Goal: Task Accomplishment & Management: Complete application form

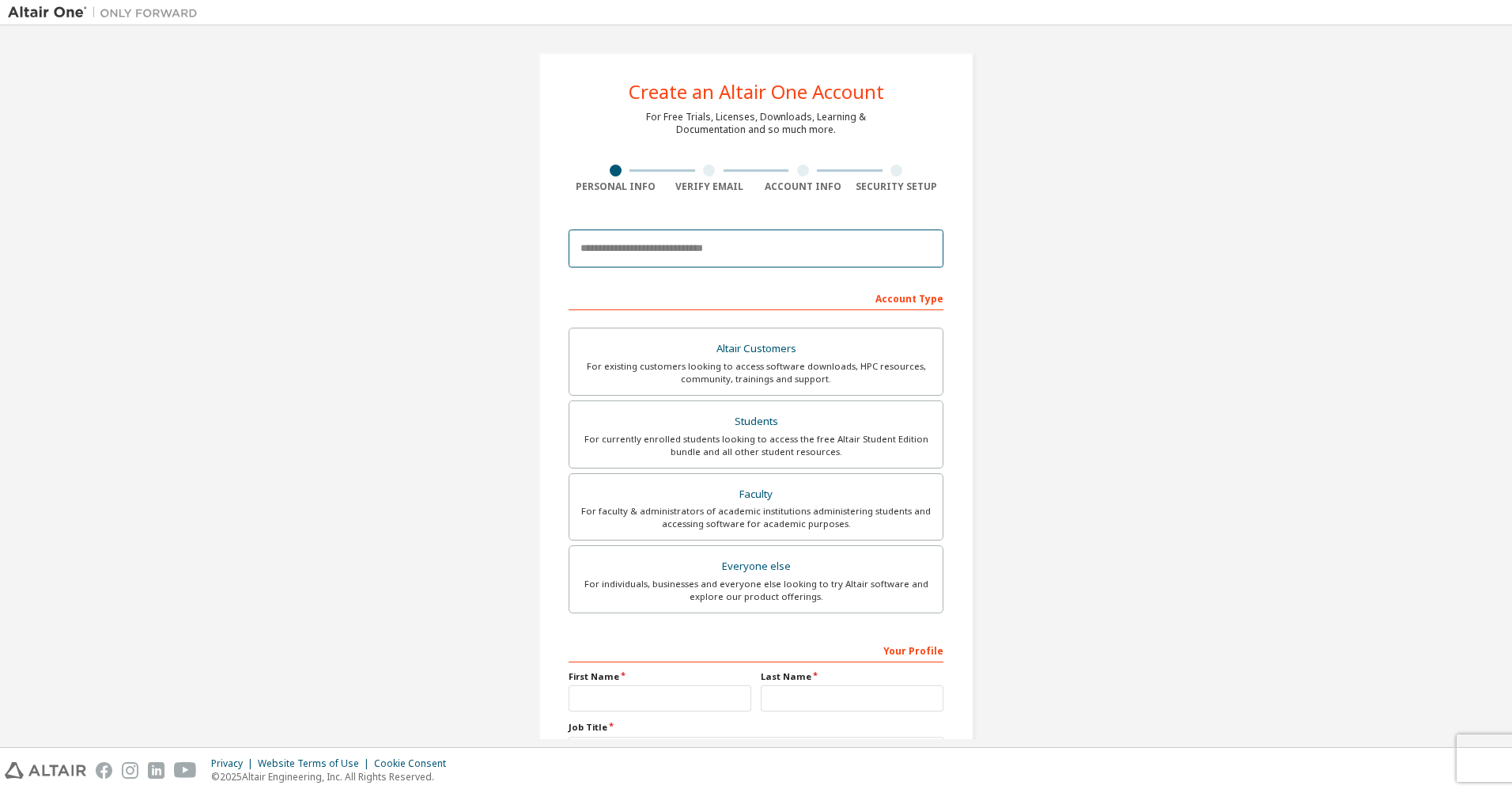
click at [641, 250] on input "email" at bounding box center [756, 248] width 375 height 38
click at [498, 319] on div "Create an Altair One Account For Free Trials, Licenses, Downloads, Learning & D…" at bounding box center [756, 452] width 1496 height 838
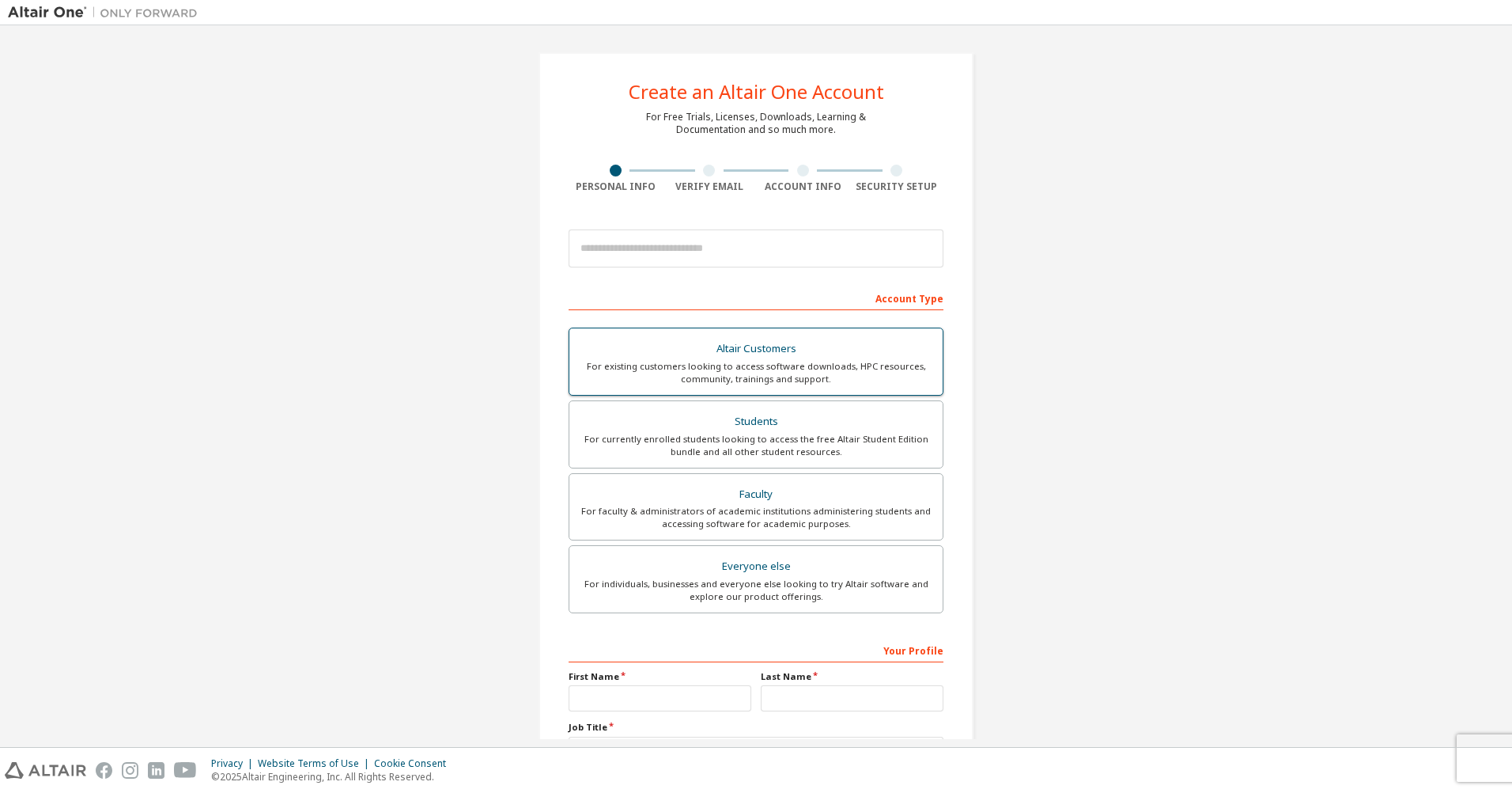
click at [733, 360] on div "For existing customers looking to access software downloads, HPC resources, com…" at bounding box center [756, 373] width 354 height 25
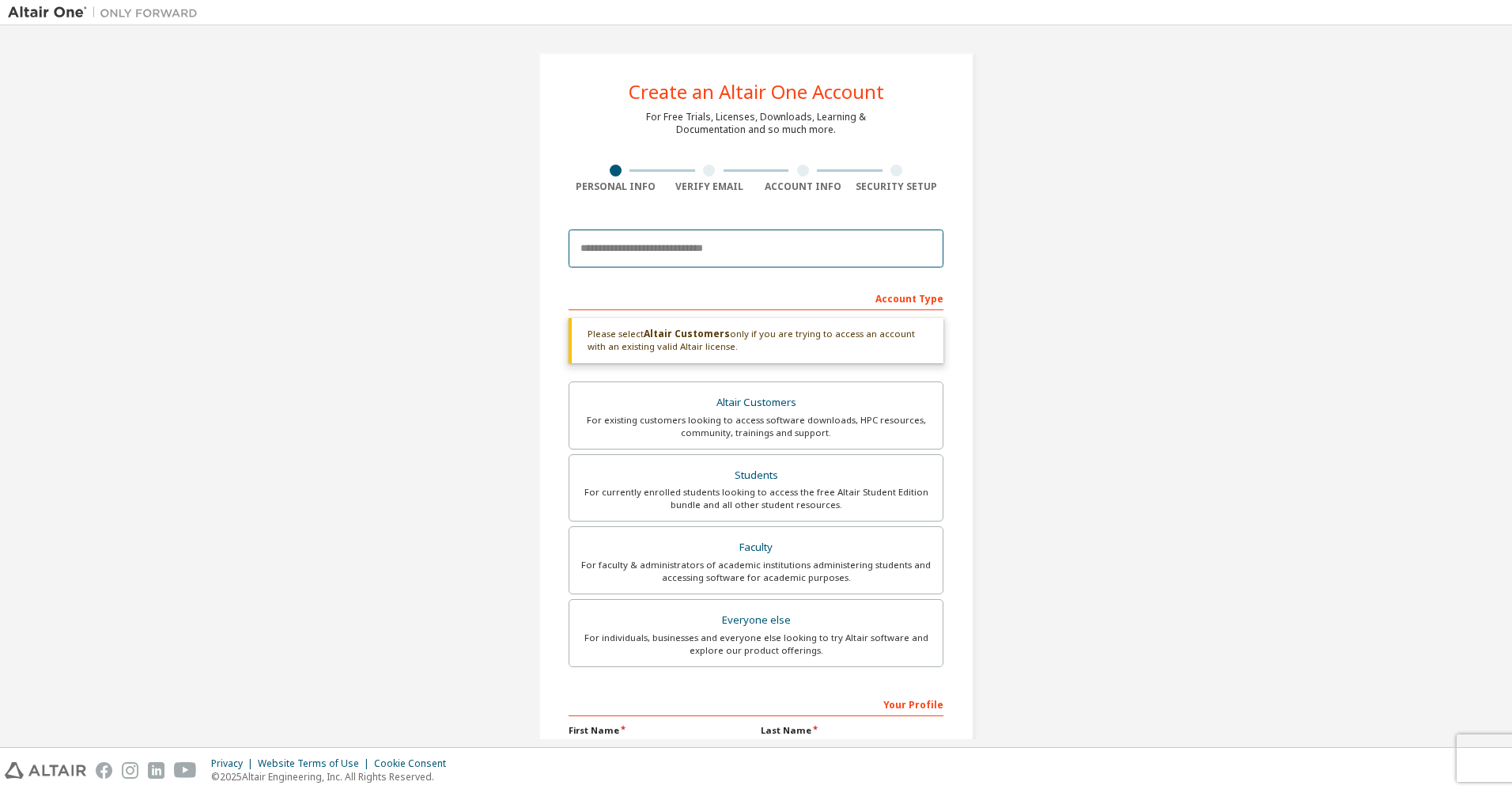
click at [650, 250] on input "email" at bounding box center [756, 248] width 375 height 38
click at [454, 377] on div "Create an Altair One Account For Free Trials, Licenses, Downloads, Learning & D…" at bounding box center [756, 479] width 1496 height 892
drag, startPoint x: 677, startPoint y: 188, endPoint x: 734, endPoint y: 186, distance: 57.0
click at [734, 186] on div "Verify Email" at bounding box center [710, 186] width 95 height 13
drag, startPoint x: 734, startPoint y: 186, endPoint x: 790, endPoint y: 187, distance: 56.0
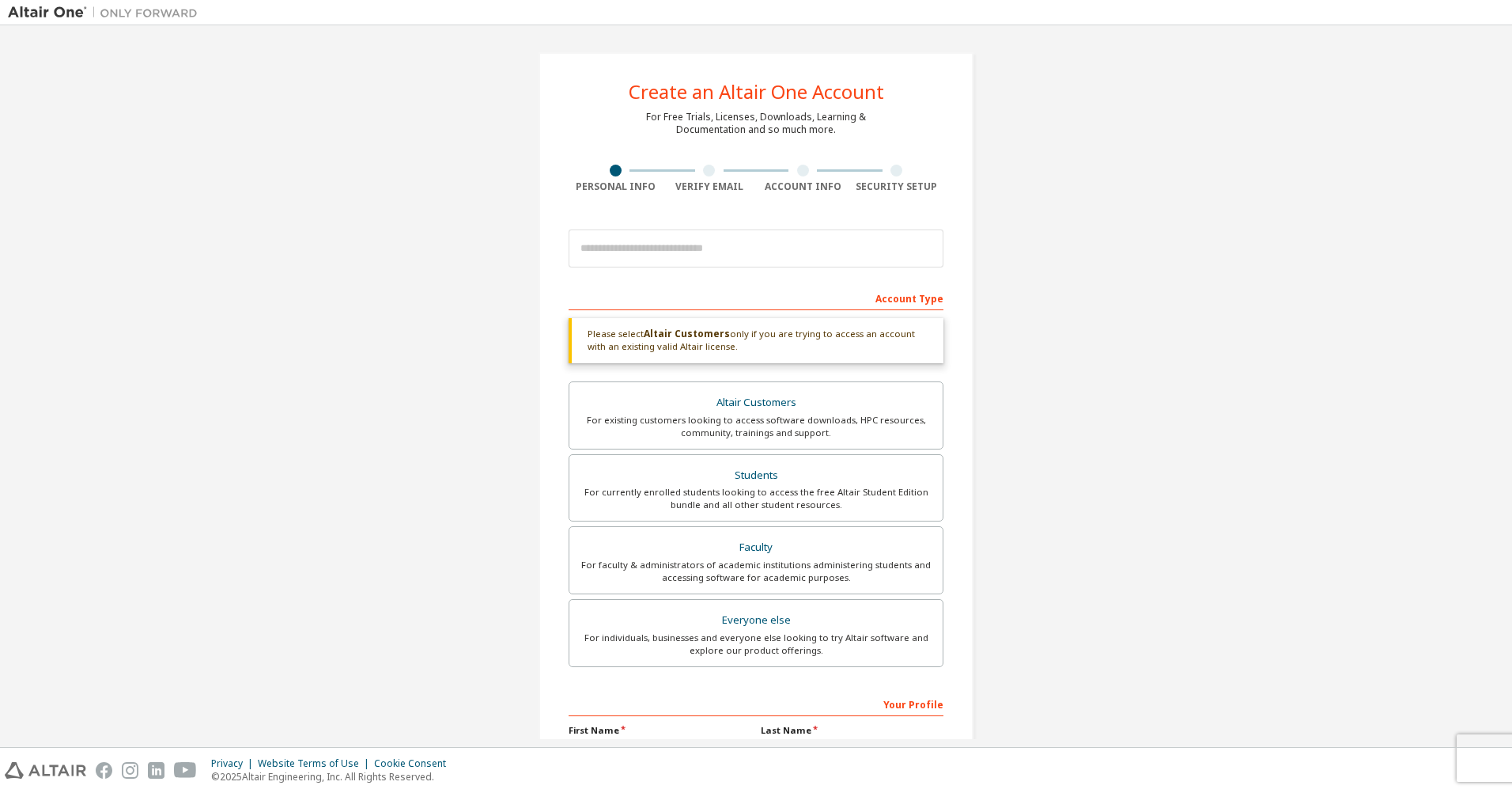
click at [790, 187] on div "Account Info" at bounding box center [803, 186] width 95 height 13
drag, startPoint x: 779, startPoint y: 187, endPoint x: 839, endPoint y: 184, distance: 60.1
click at [839, 184] on div "Account Info" at bounding box center [803, 186] width 95 height 13
drag, startPoint x: 839, startPoint y: 184, endPoint x: 890, endPoint y: 185, distance: 51.0
click at [890, 185] on div "Security Setup" at bounding box center [897, 186] width 95 height 13
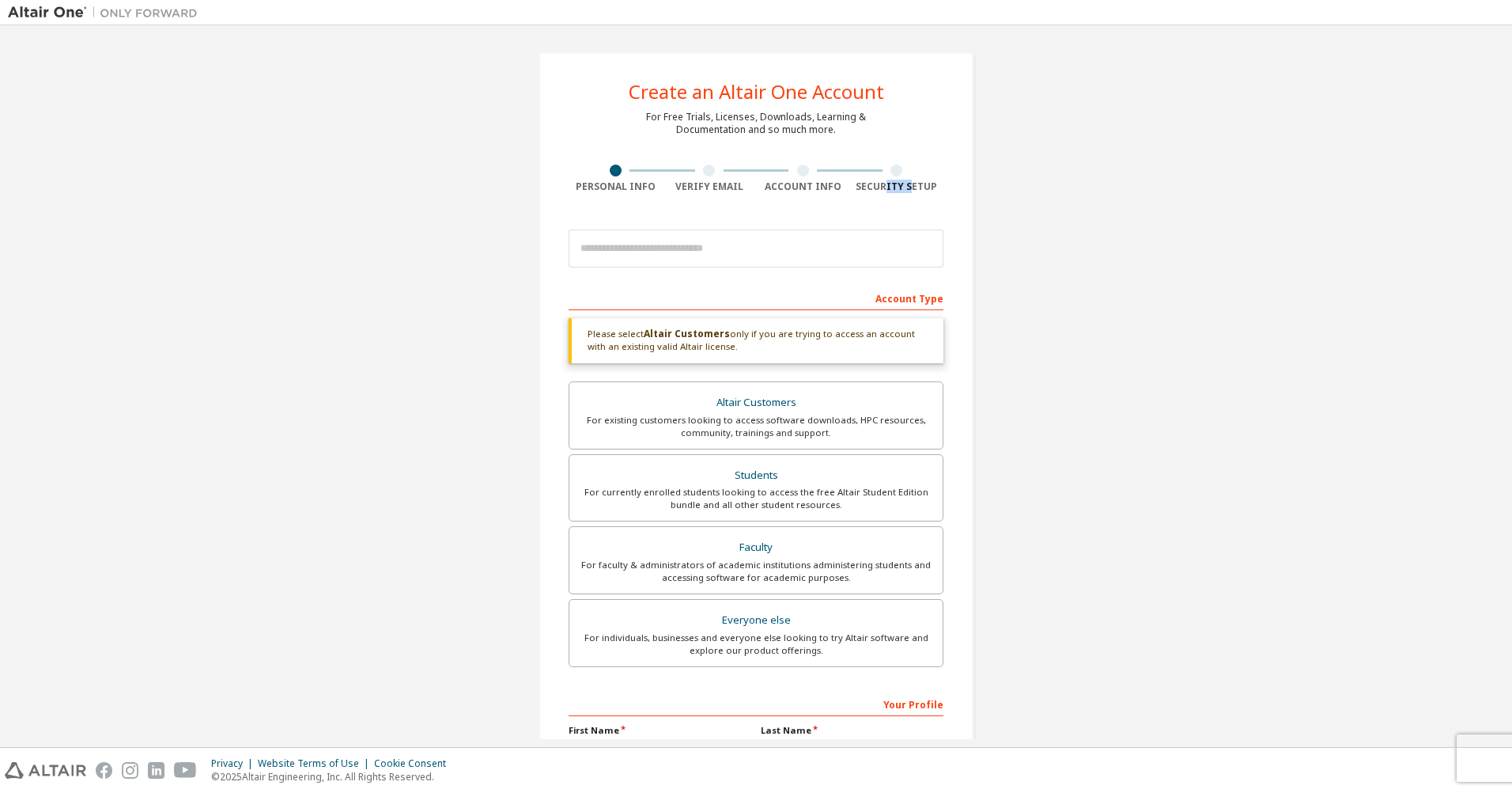
drag, startPoint x: 882, startPoint y: 188, endPoint x: 908, endPoint y: 188, distance: 26.0
click at [908, 188] on div "Security Setup" at bounding box center [897, 186] width 95 height 13
drag, startPoint x: 908, startPoint y: 188, endPoint x: 1088, endPoint y: 262, distance: 194.6
click at [1088, 262] on div "Create an Altair One Account For Free Trials, Licenses, Downloads, Learning & D…" at bounding box center [756, 479] width 1496 height 892
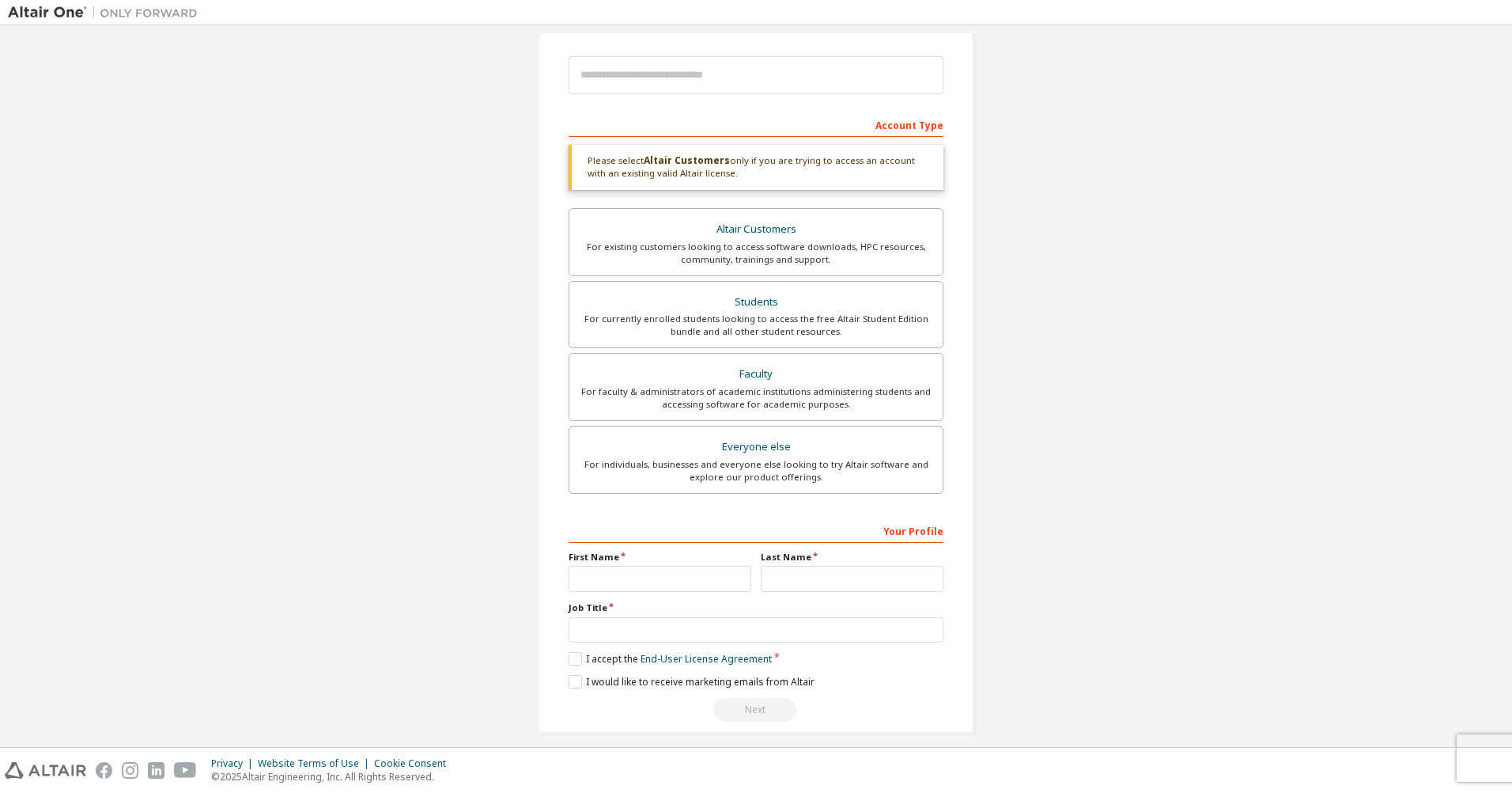
scroll to position [186, 0]
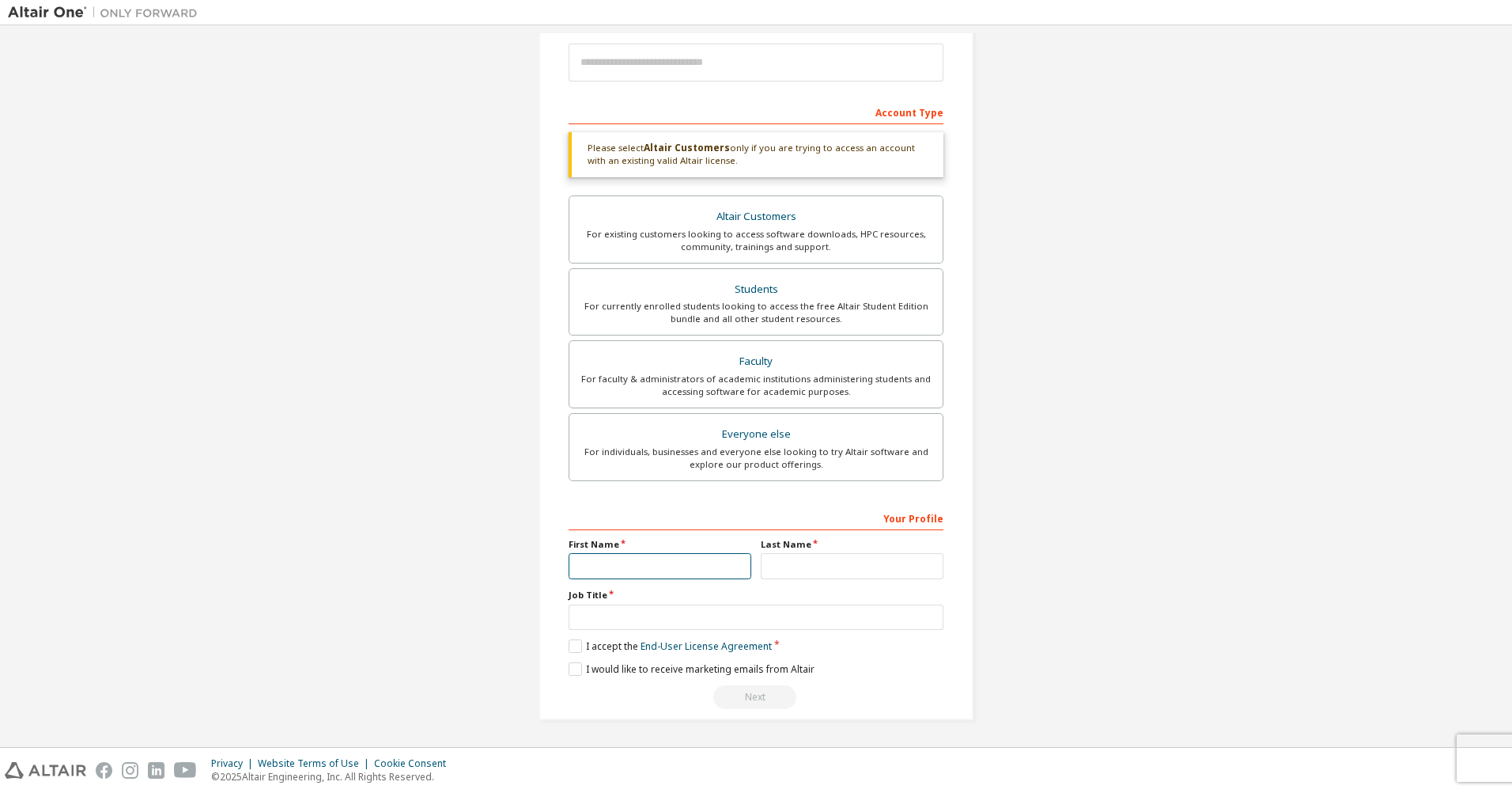
click at [704, 571] on input "text" at bounding box center [659, 566] width 182 height 26
click at [818, 565] on input "text" at bounding box center [851, 566] width 182 height 26
click at [765, 624] on input "text" at bounding box center [756, 617] width 375 height 26
click at [1146, 589] on div "Create an Altair One Account For Free Trials, Licenses, Downloads, Learning & D…" at bounding box center [756, 293] width 1496 height 892
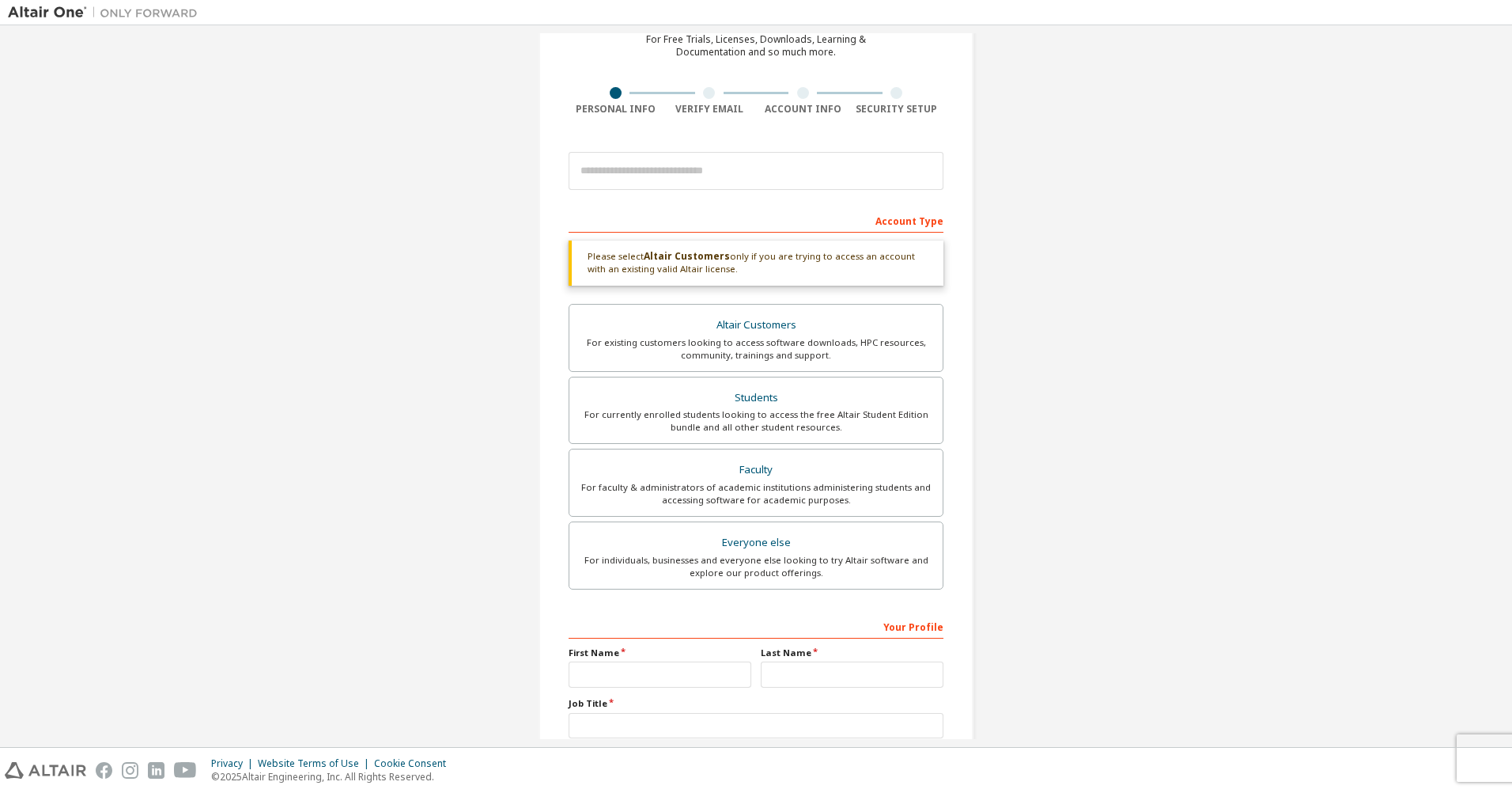
scroll to position [0, 0]
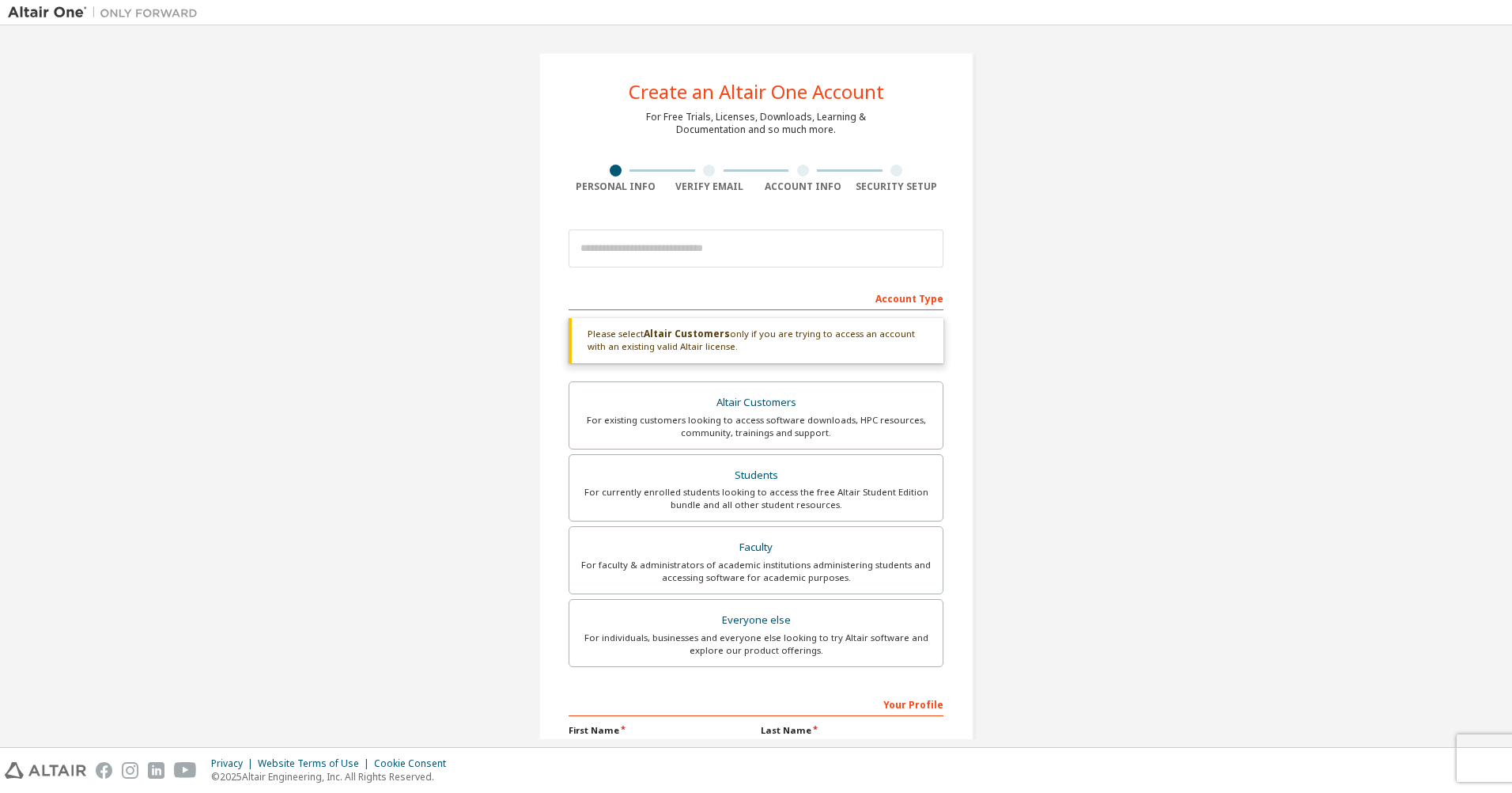
drag, startPoint x: 720, startPoint y: 268, endPoint x: 718, endPoint y: 253, distance: 15.1
click at [718, 268] on div at bounding box center [756, 248] width 375 height 54
click at [718, 251] on input "email" at bounding box center [756, 248] width 375 height 38
click at [1028, 383] on div "Create an Altair One Account For Free Trials, Licenses, Downloads, Learning & D…" at bounding box center [756, 479] width 1496 height 892
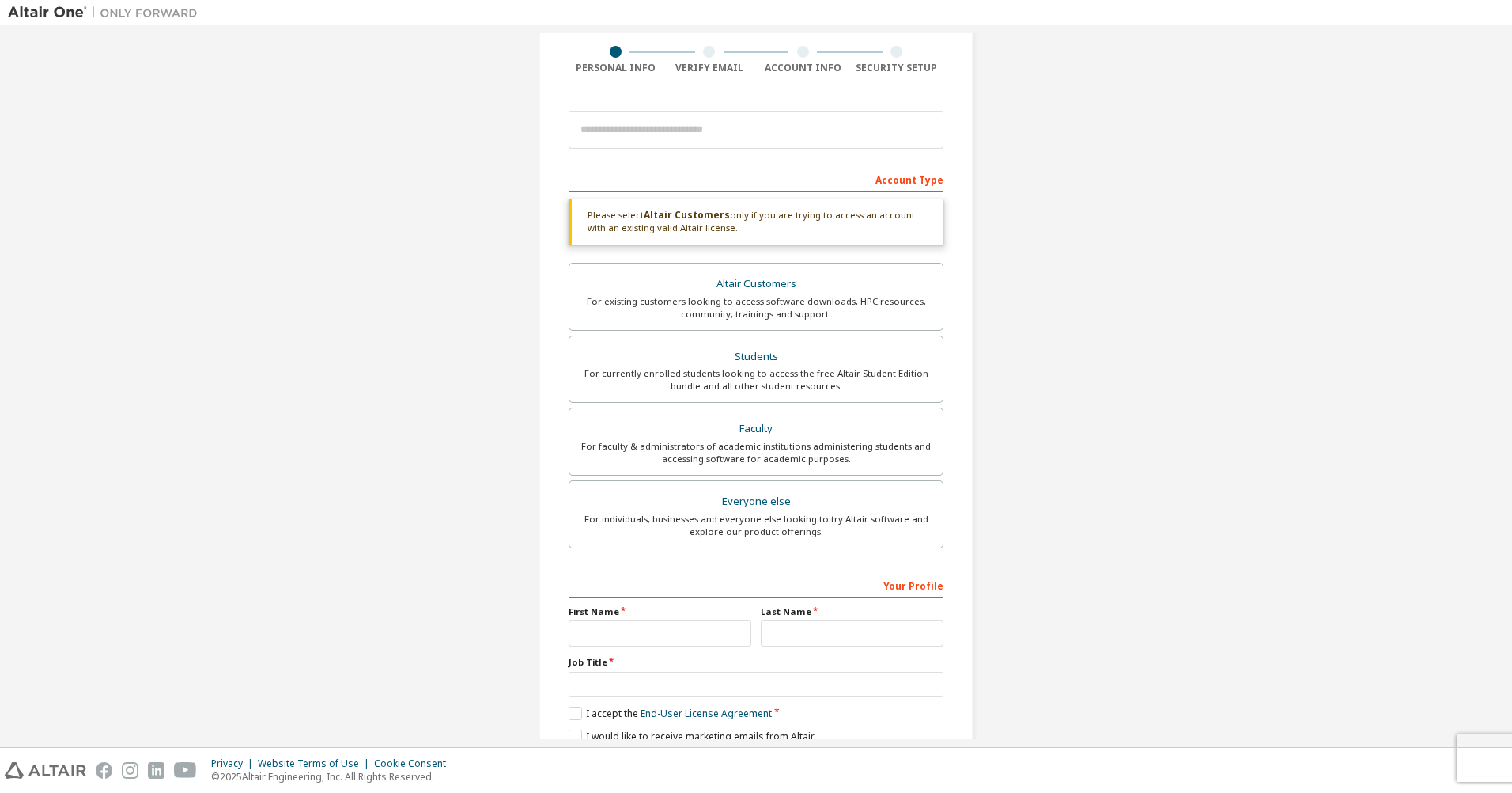
scroll to position [186, 0]
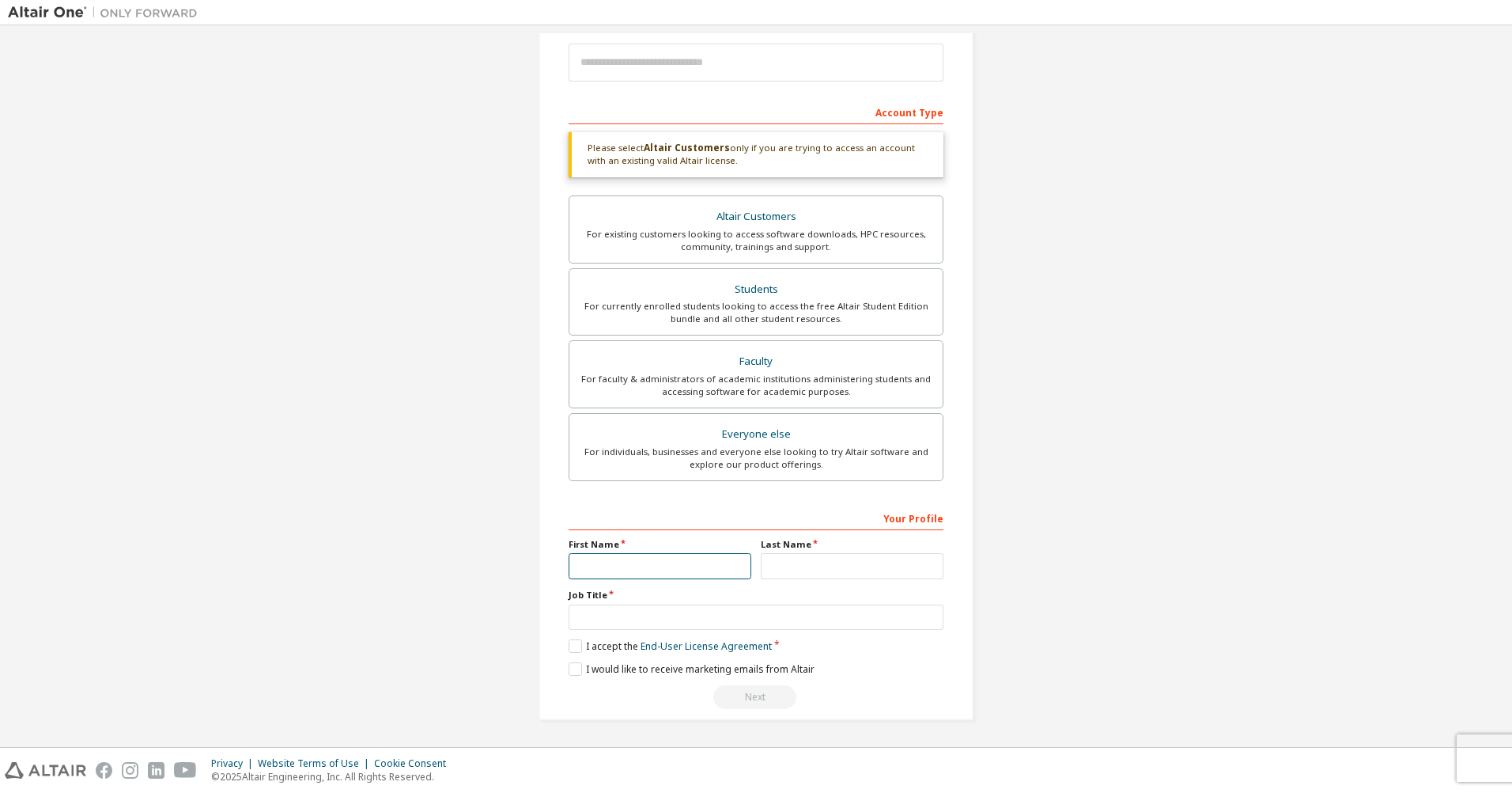
click at [726, 561] on input "text" at bounding box center [659, 566] width 182 height 26
click at [814, 564] on input "text" at bounding box center [851, 566] width 182 height 26
click at [776, 624] on input "text" at bounding box center [756, 617] width 375 height 26
click at [1205, 601] on div "Create an Altair One Account For Free Trials, Licenses, Downloads, Learning & D…" at bounding box center [756, 293] width 1496 height 892
drag, startPoint x: 884, startPoint y: 522, endPoint x: 946, endPoint y: 522, distance: 62.0
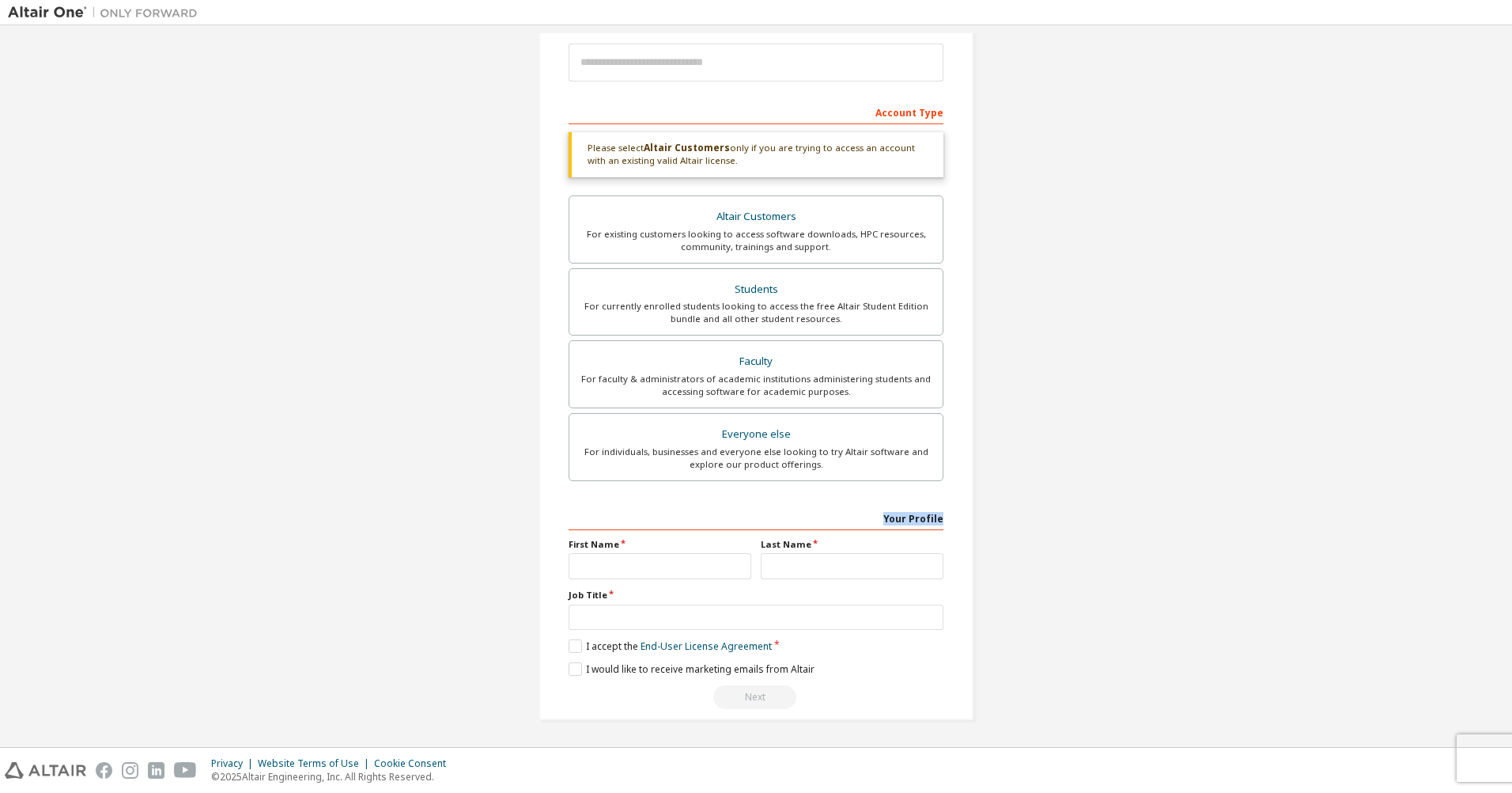
click at [946, 522] on div "Create an Altair One Account For Free Trials, Licenses, Downloads, Learning & D…" at bounding box center [756, 293] width 435 height 853
drag, startPoint x: 946, startPoint y: 522, endPoint x: 1099, endPoint y: 527, distance: 153.1
click at [1099, 527] on div "Create an Altair One Account For Free Trials, Licenses, Downloads, Learning & D…" at bounding box center [756, 293] width 1496 height 892
click at [601, 610] on input "text" at bounding box center [756, 617] width 375 height 26
drag, startPoint x: 494, startPoint y: 622, endPoint x: 533, endPoint y: 621, distance: 39.0
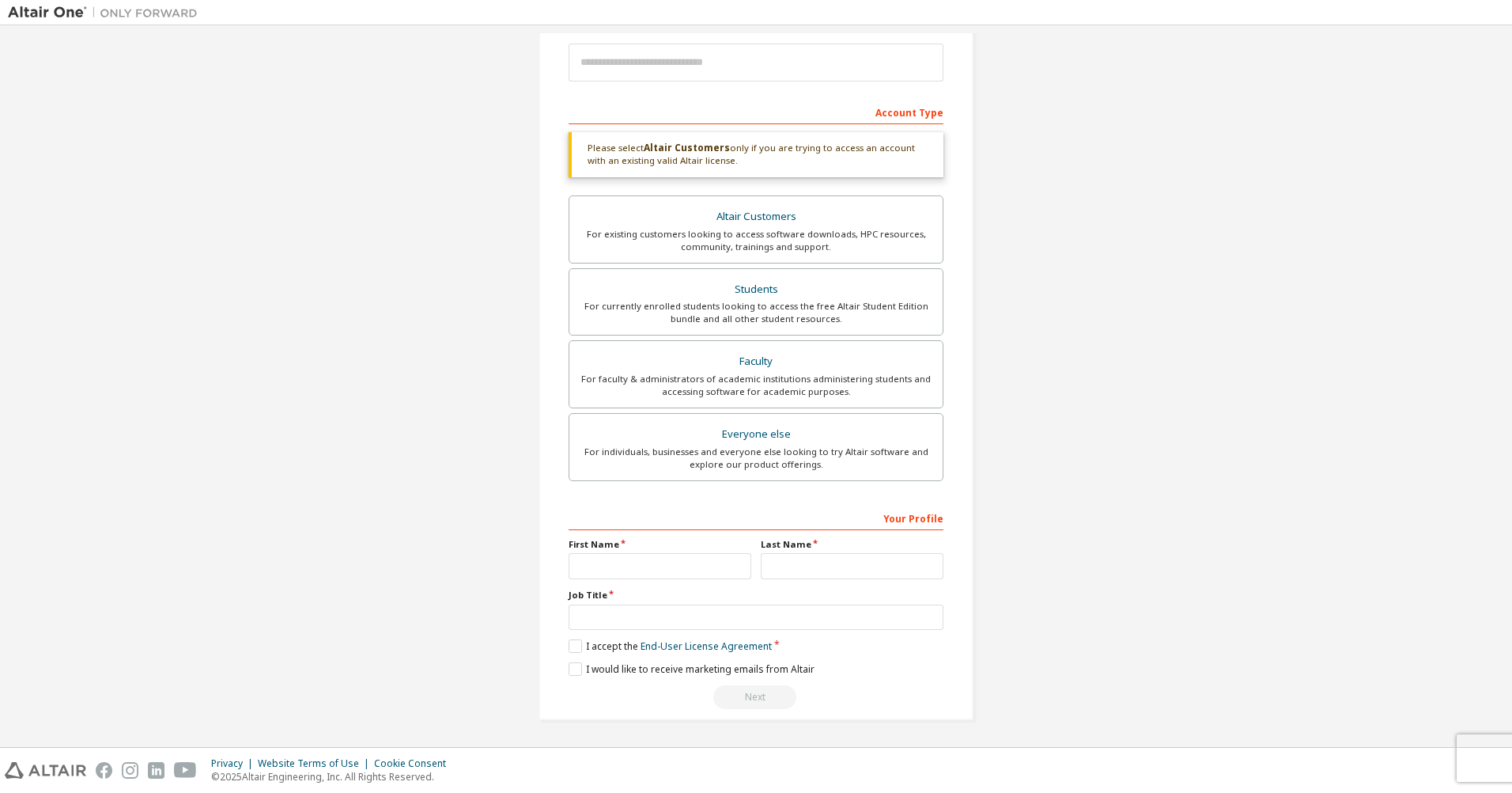
click at [493, 618] on div "Create an Altair One Account For Free Trials, Licenses, Downloads, Learning & D…" at bounding box center [756, 293] width 1496 height 892
click at [1069, 594] on div "Create an Altair One Account For Free Trials, Licenses, Downloads, Learning & D…" at bounding box center [756, 293] width 1496 height 892
click at [1269, 549] on div "Create an Altair One Account For Free Trials, Licenses, Downloads, Learning & D…" at bounding box center [756, 293] width 1496 height 892
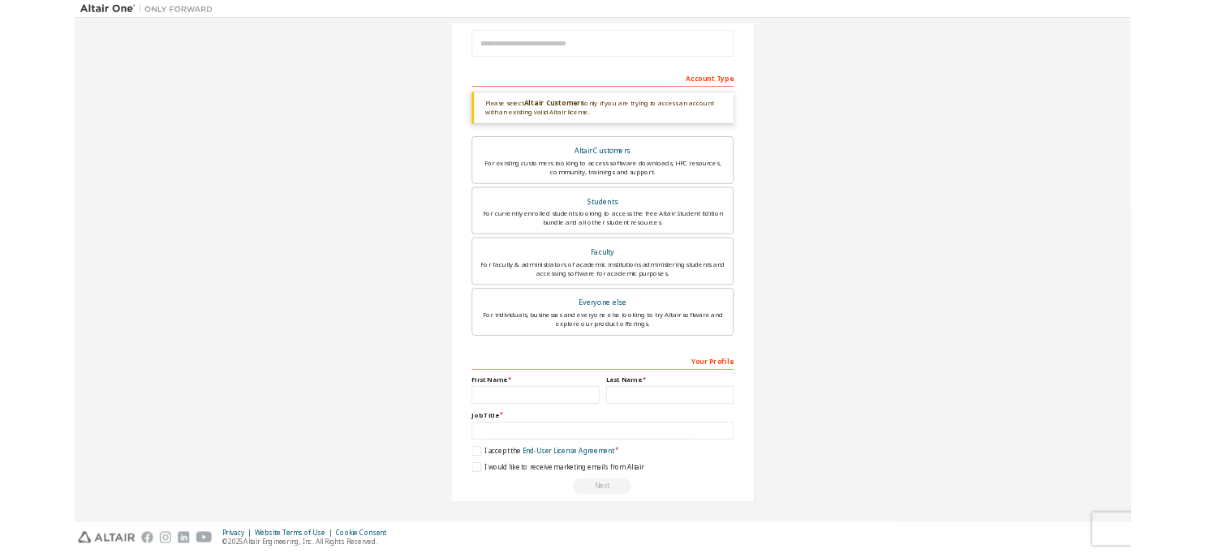
scroll to position [0, 0]
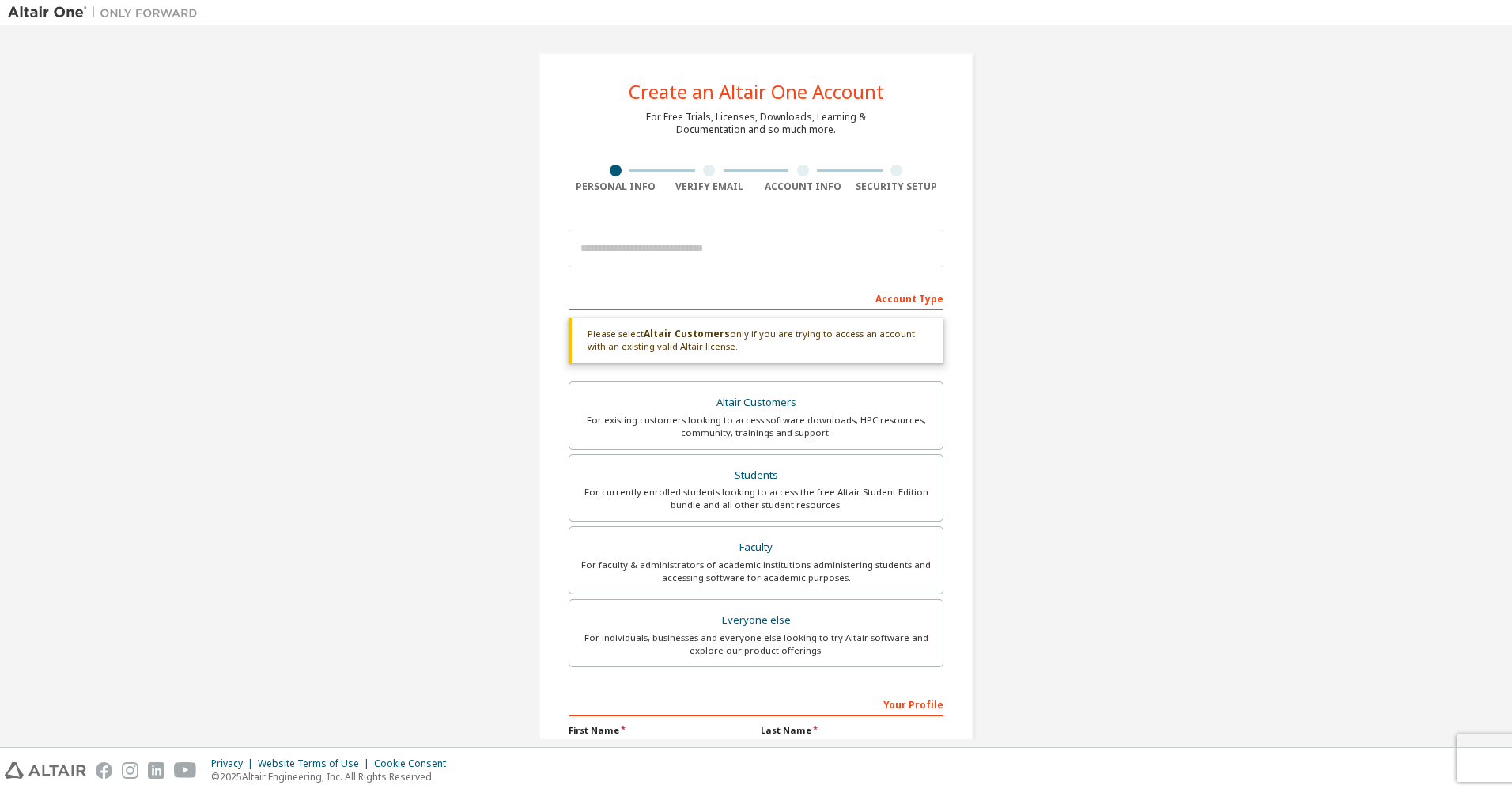
click at [1088, 325] on div "Create an Altair One Account For Free Trials, Licenses, Downloads, Learning & D…" at bounding box center [756, 479] width 1496 height 892
